Goal: Transaction & Acquisition: Purchase product/service

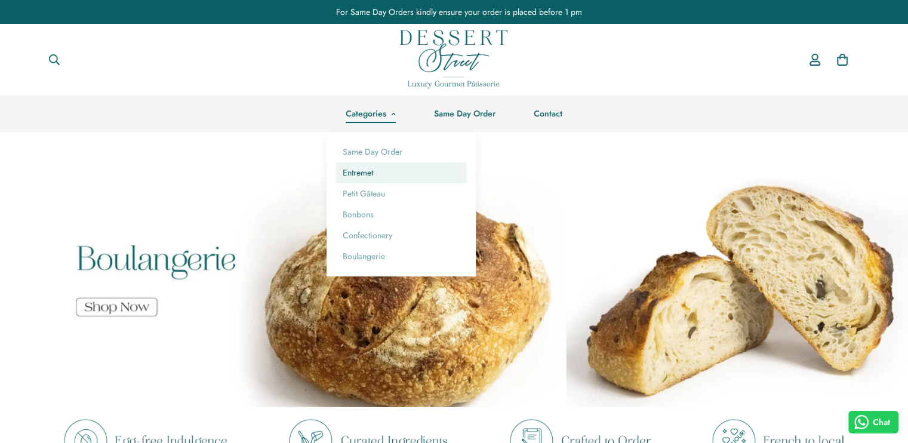
click at [356, 181] on link "Entremet" at bounding box center [401, 172] width 130 height 21
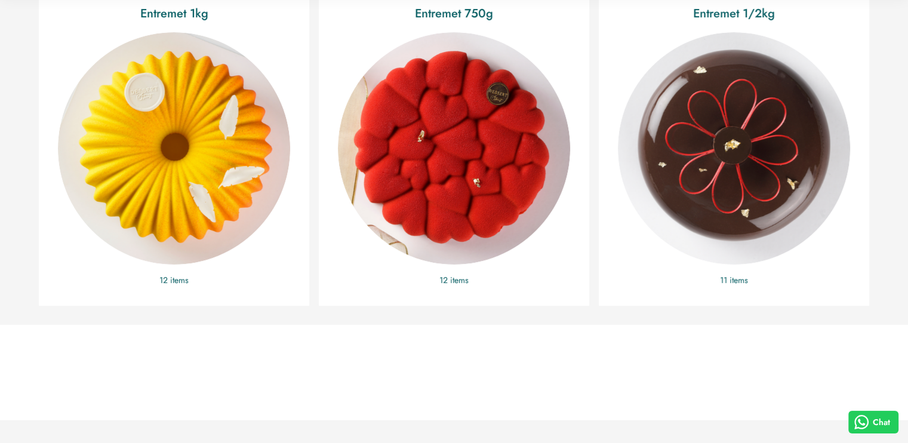
scroll to position [389, 0]
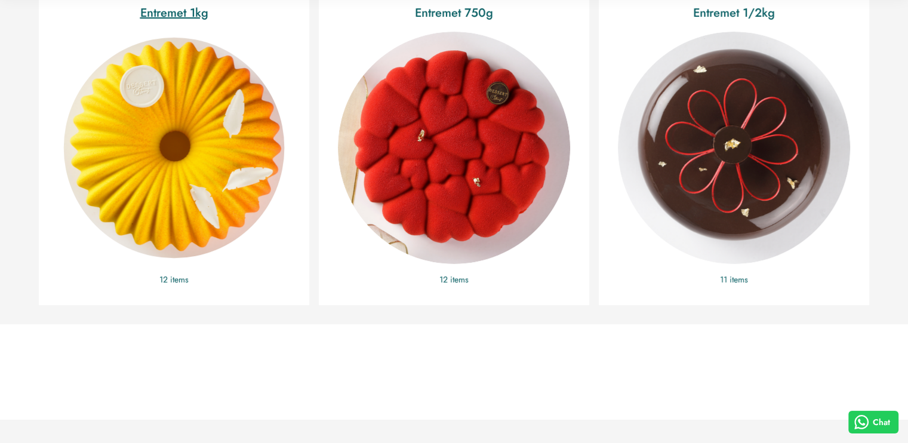
click at [204, 172] on img "Entremet 1kg" at bounding box center [174, 148] width 254 height 254
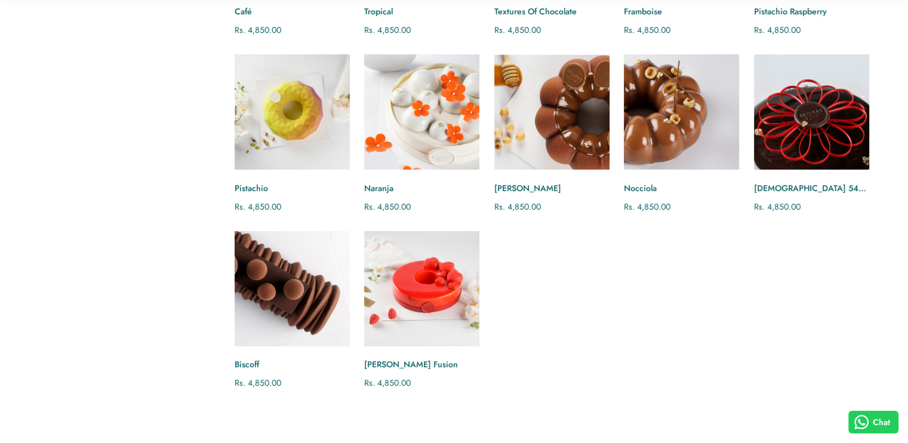
scroll to position [312, 0]
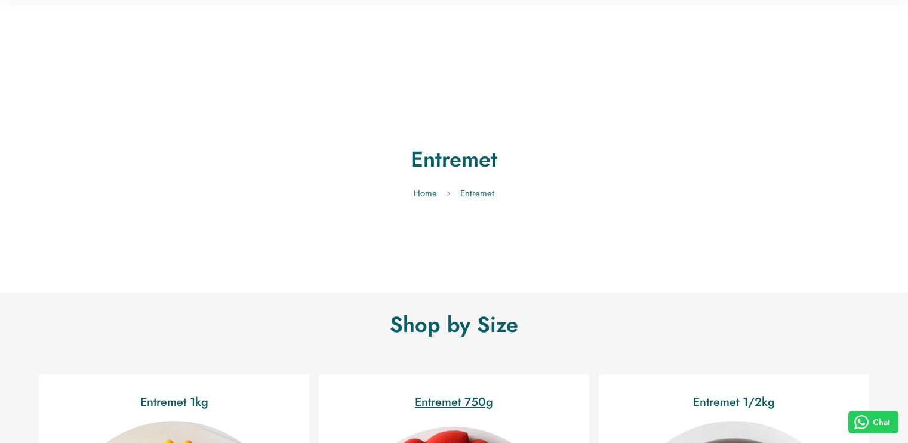
scroll to position [389, 0]
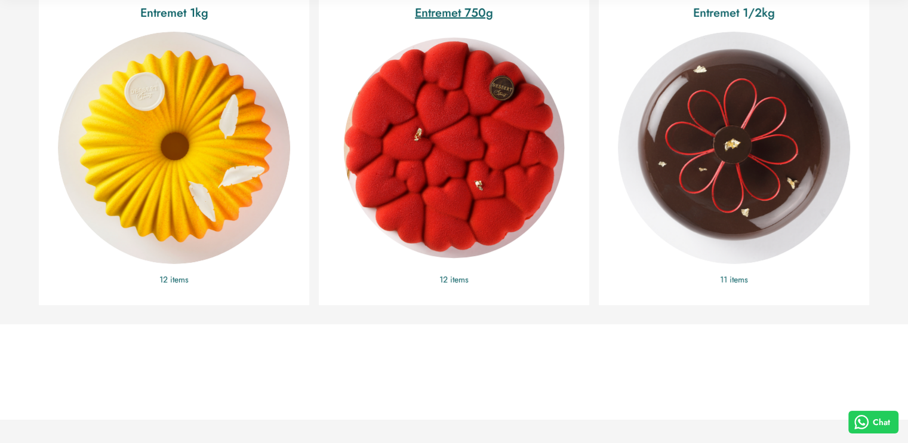
click at [428, 179] on img "Entremet 750g" at bounding box center [454, 148] width 254 height 254
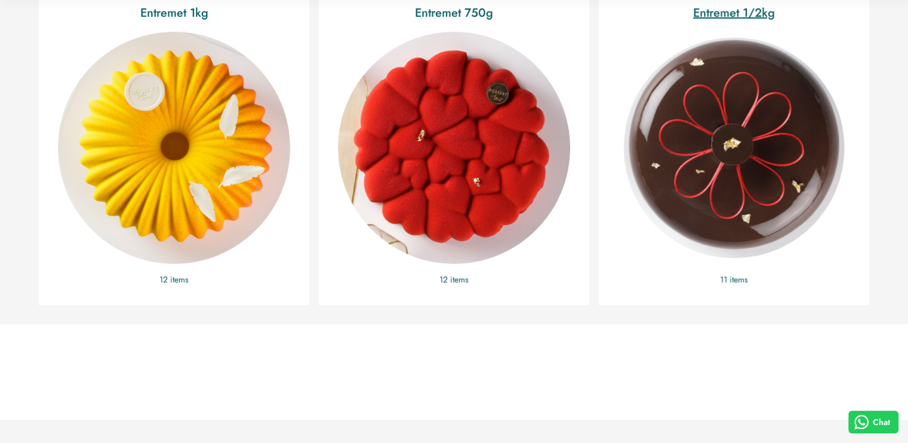
click at [697, 233] on img "Entremet 1/2kg" at bounding box center [734, 148] width 254 height 254
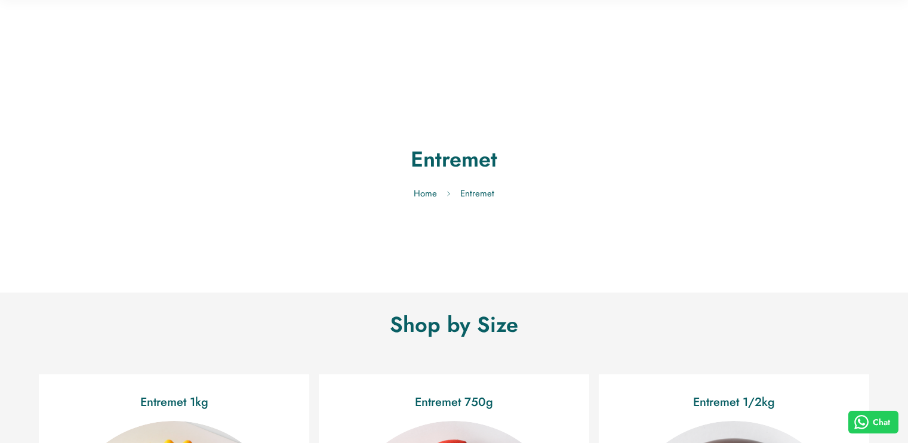
scroll to position [389, 0]
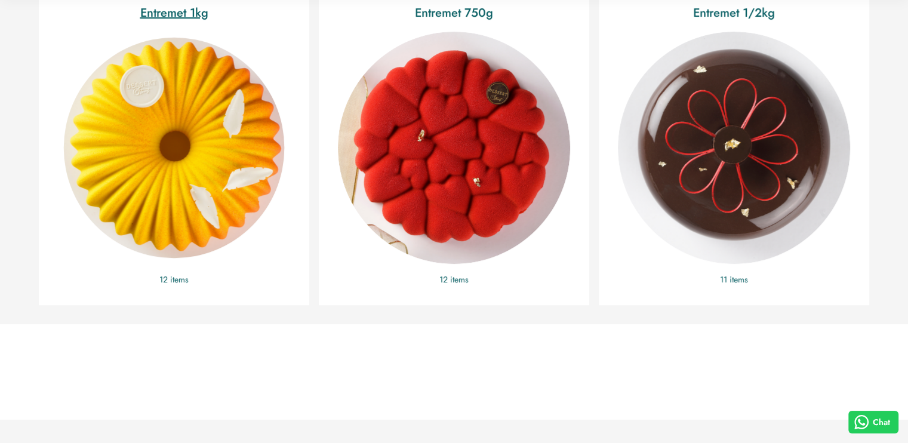
click at [182, 176] on img "Entremet 1kg" at bounding box center [174, 148] width 254 height 254
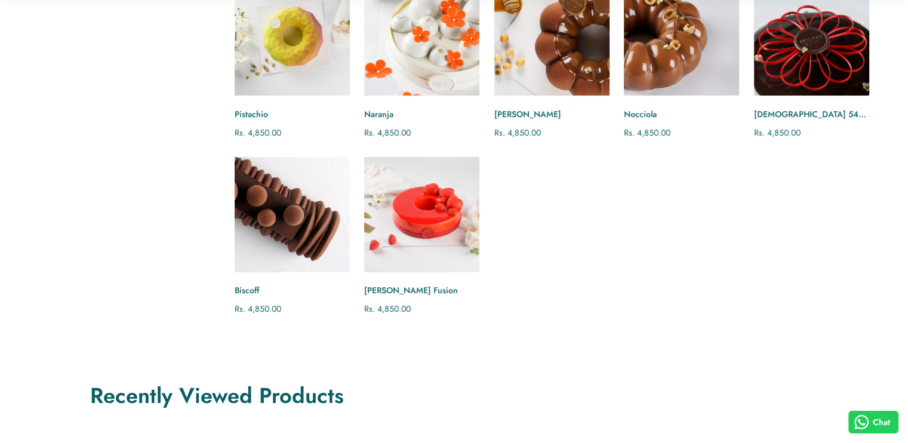
scroll to position [382, 0]
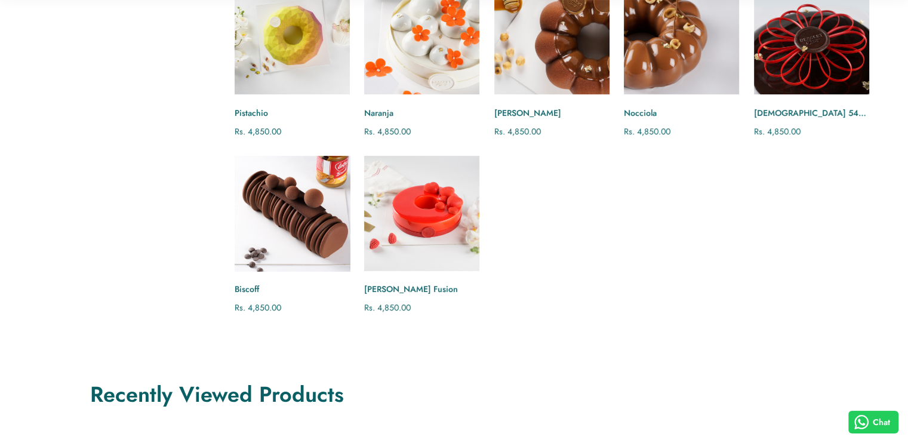
click at [271, 177] on img "Biscoff" at bounding box center [292, 213] width 127 height 127
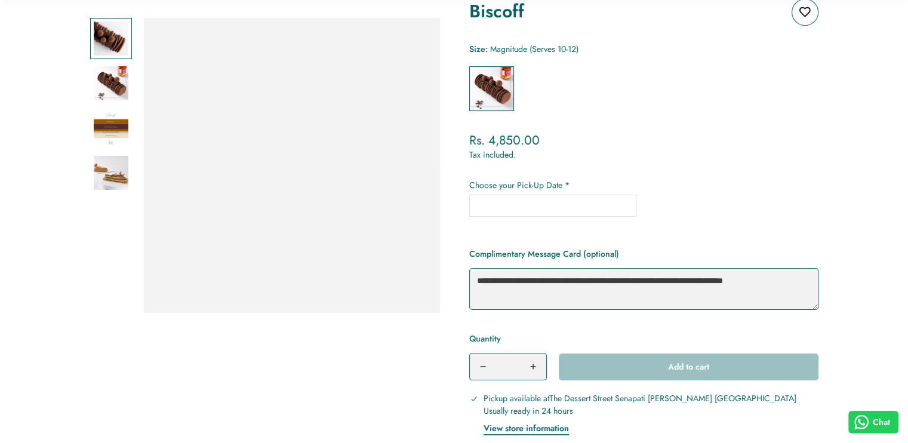
scroll to position [204, 0]
